Goal: Transaction & Acquisition: Register for event/course

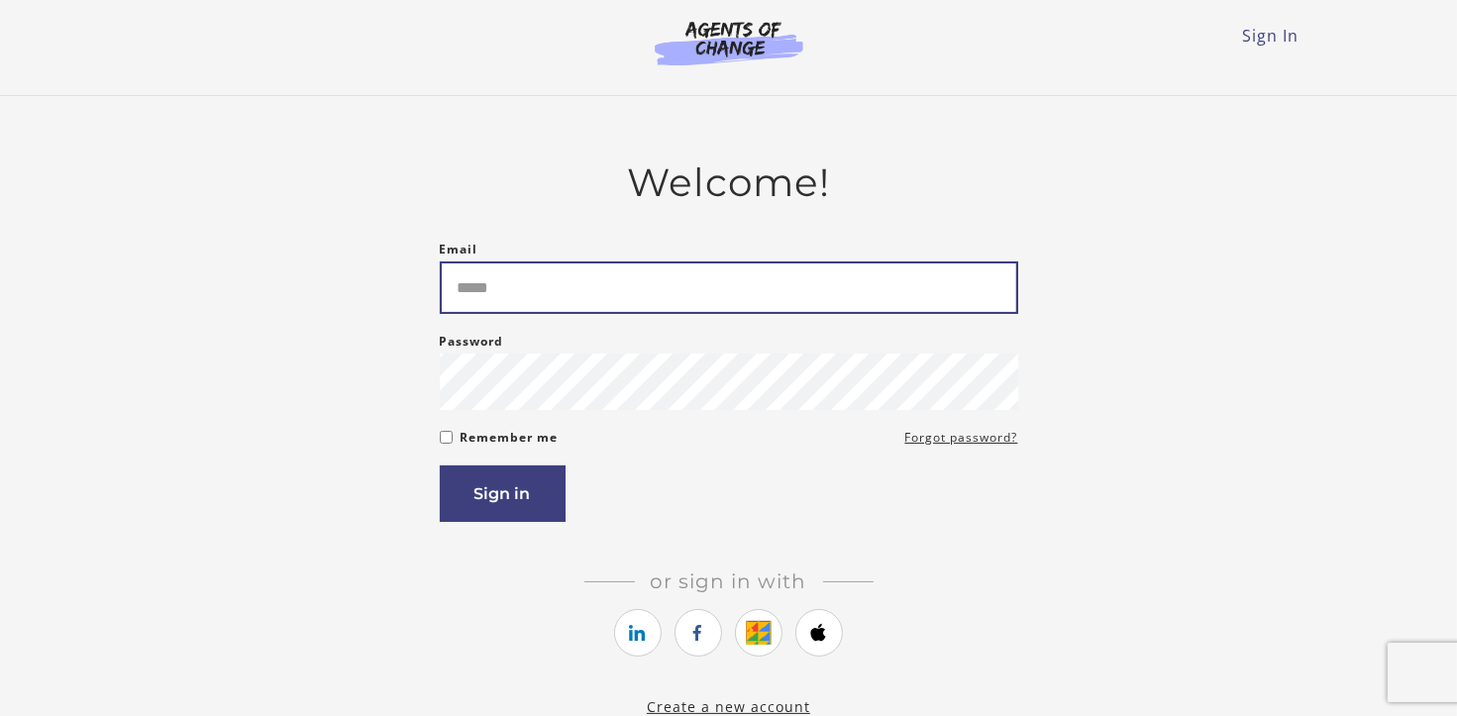
click at [753, 282] on input "Email" at bounding box center [729, 287] width 578 height 52
type input "**********"
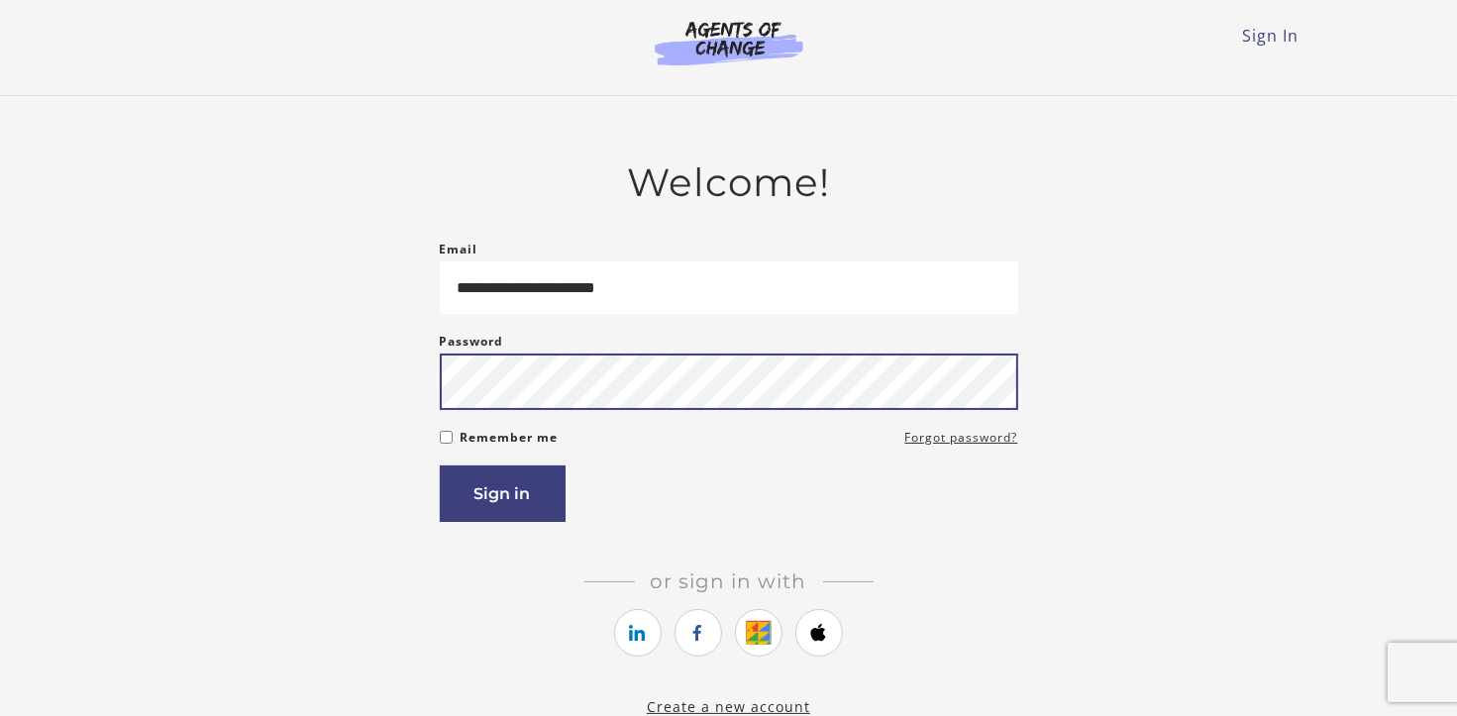
click at [440, 465] on button "Sign in" at bounding box center [503, 493] width 126 height 56
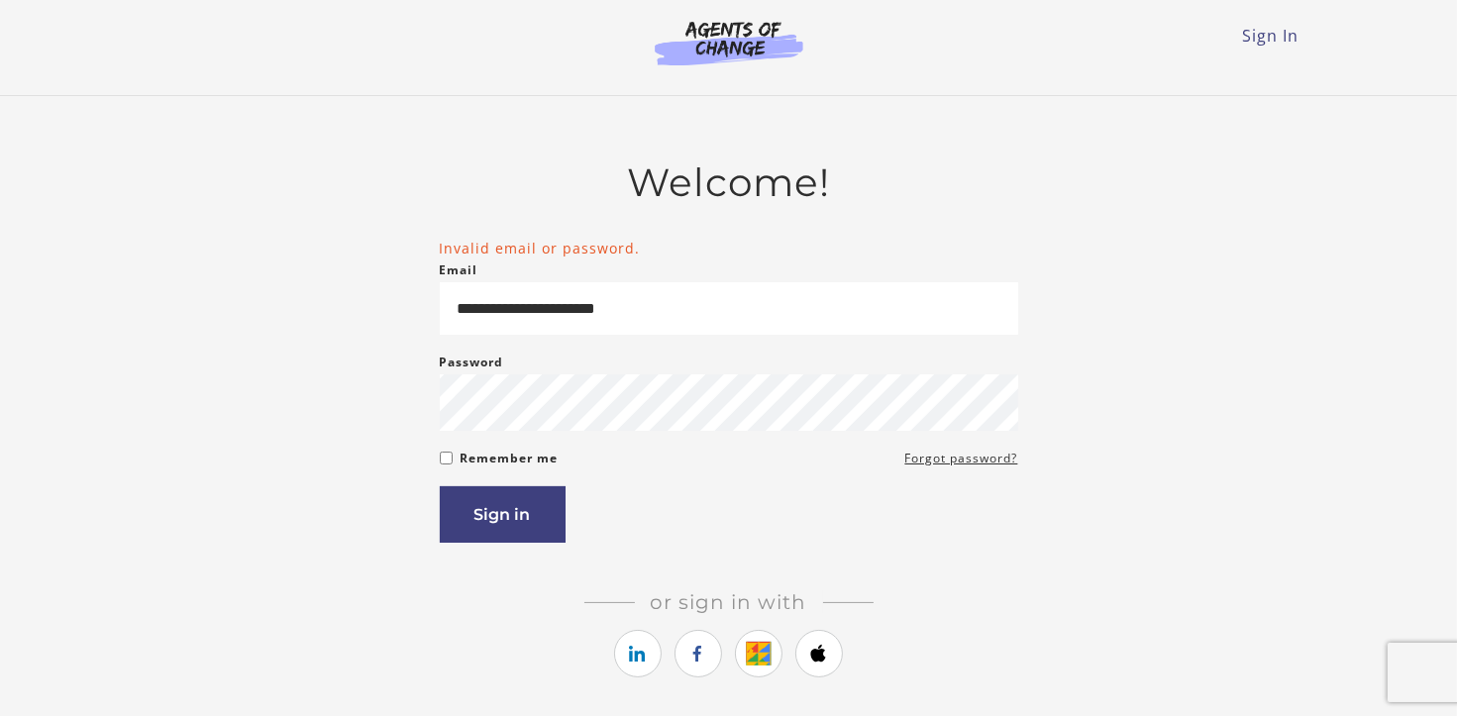
click at [725, 67] on section at bounding box center [729, 47] width 190 height 55
click at [715, 23] on img at bounding box center [729, 43] width 190 height 46
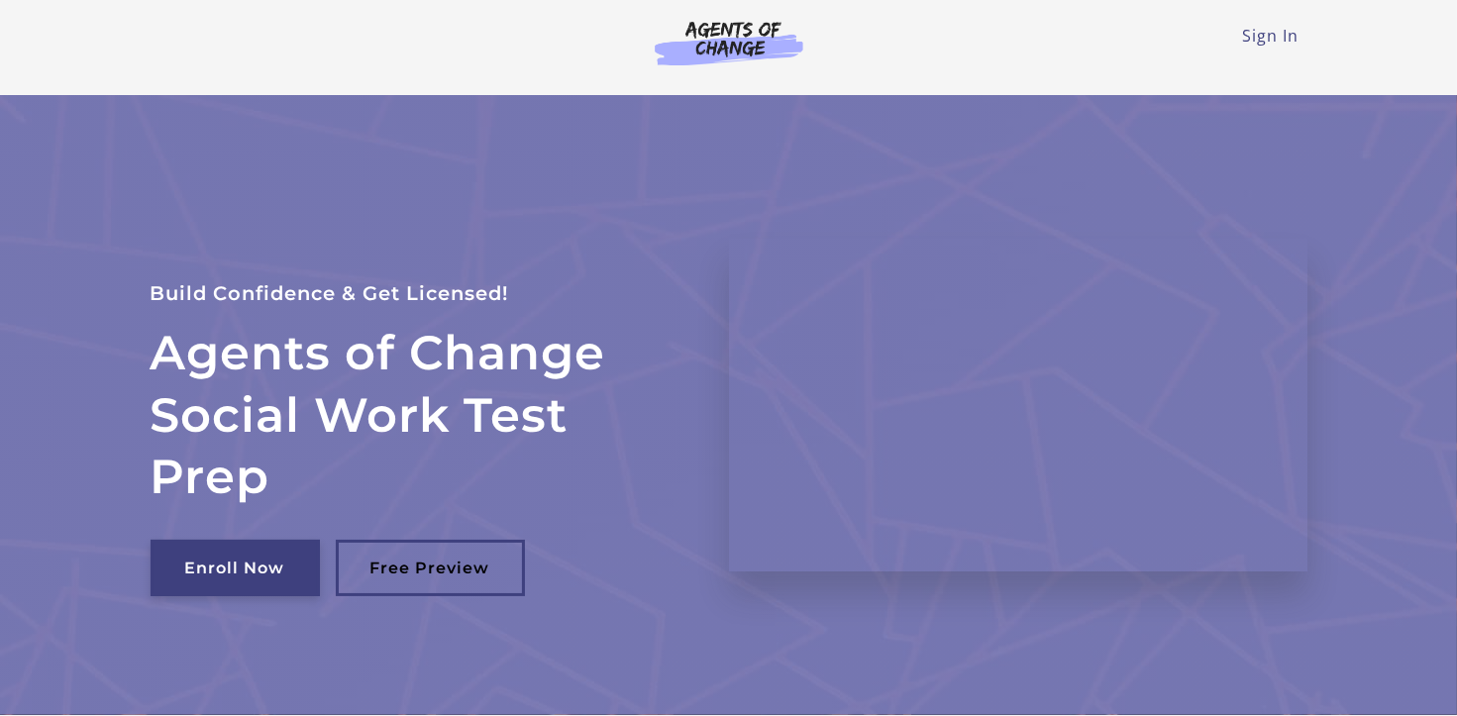
click at [262, 564] on link "Enroll Now" at bounding box center [235, 568] width 169 height 56
